Goal: Find specific page/section: Find specific page/section

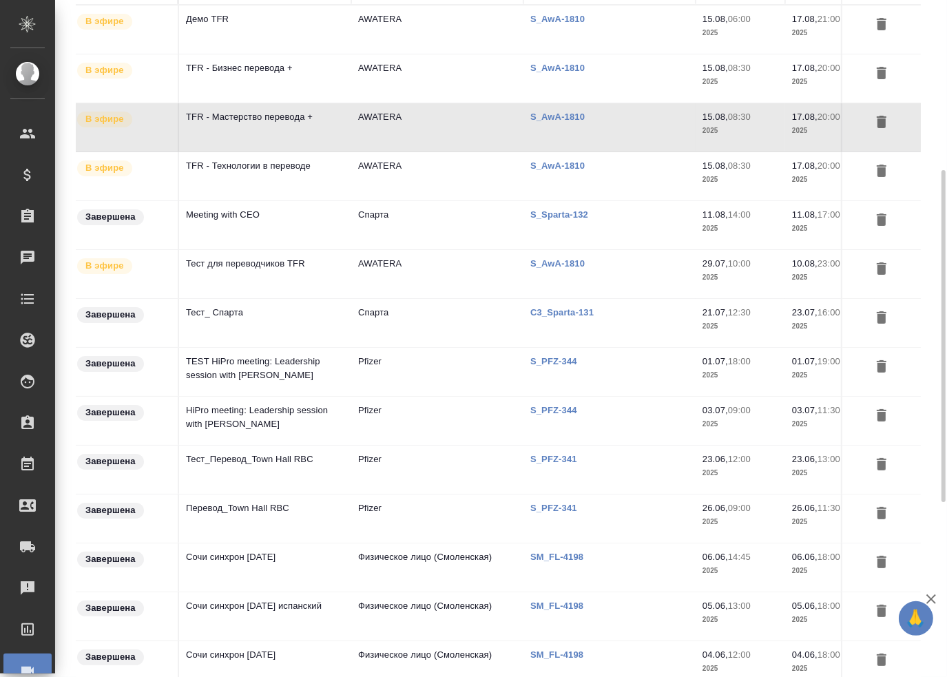
scroll to position [207, 0]
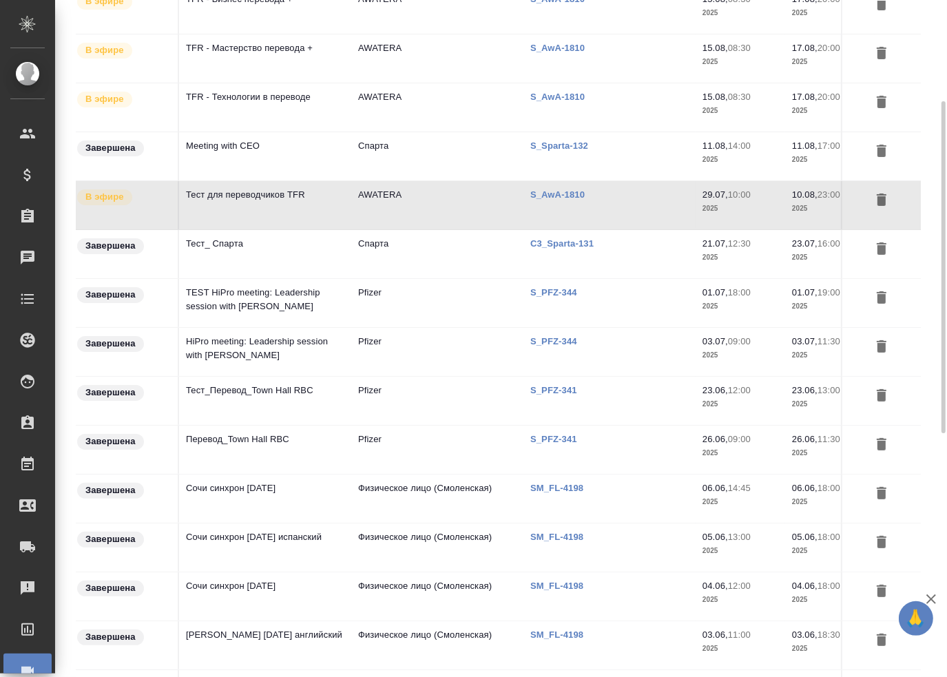
scroll to position [344, 0]
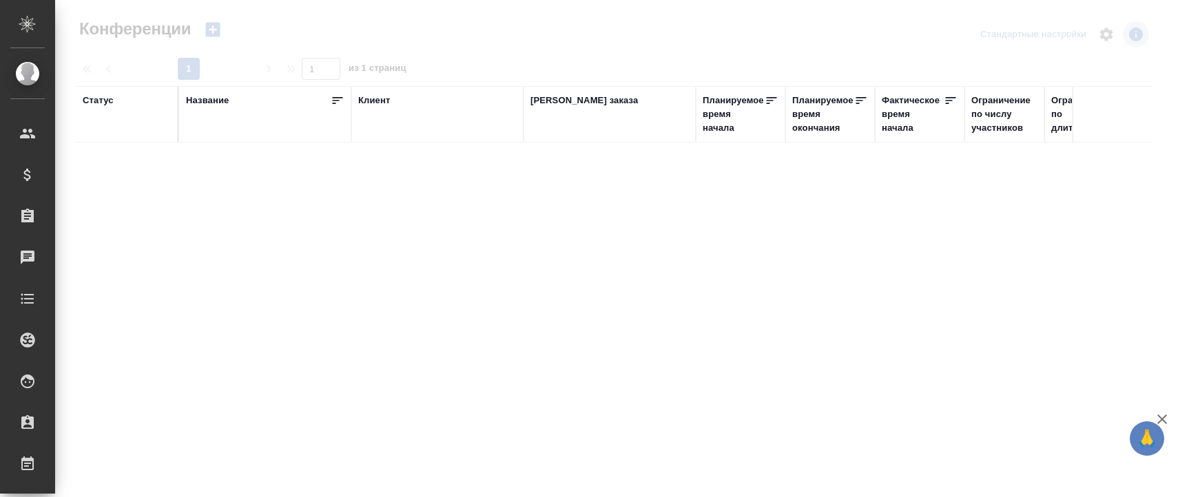
type input "[PERSON_NAME]"
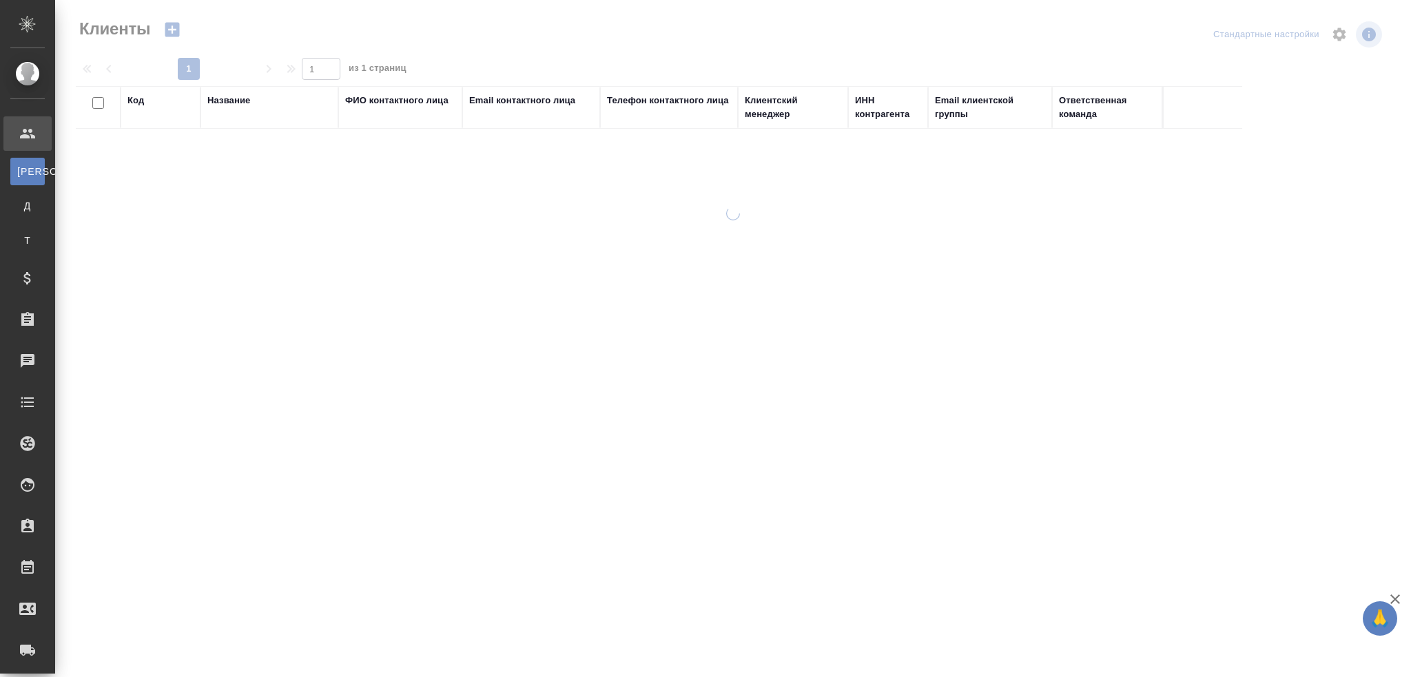
select select "RU"
